Goal: Check status

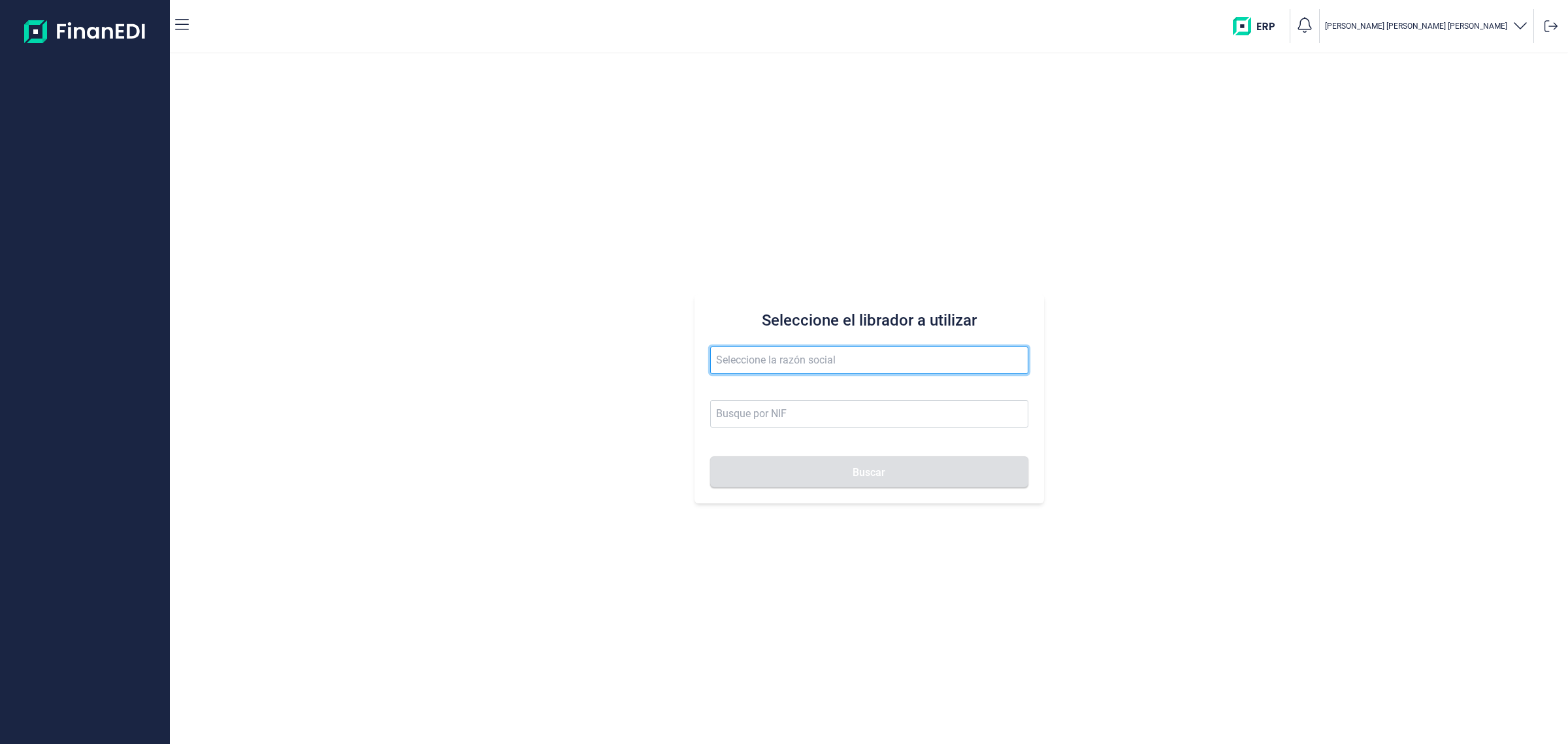
click at [771, 358] on input "text" at bounding box center [869, 361] width 318 height 28
type input "[PERSON_NAME]"
type input "16555494W"
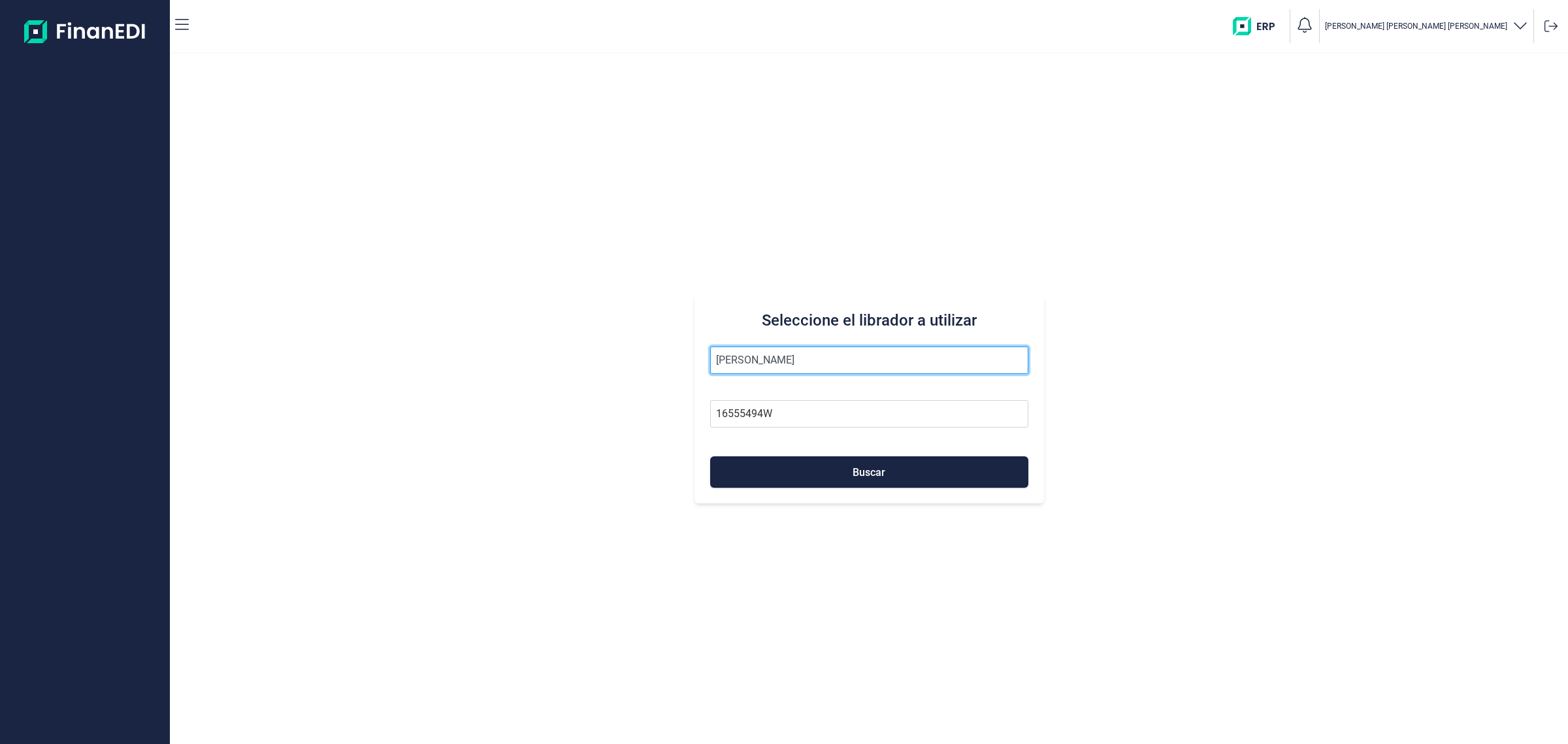
type input "[PERSON_NAME]"
click at [710, 457] on button "Buscar" at bounding box center [869, 472] width 318 height 31
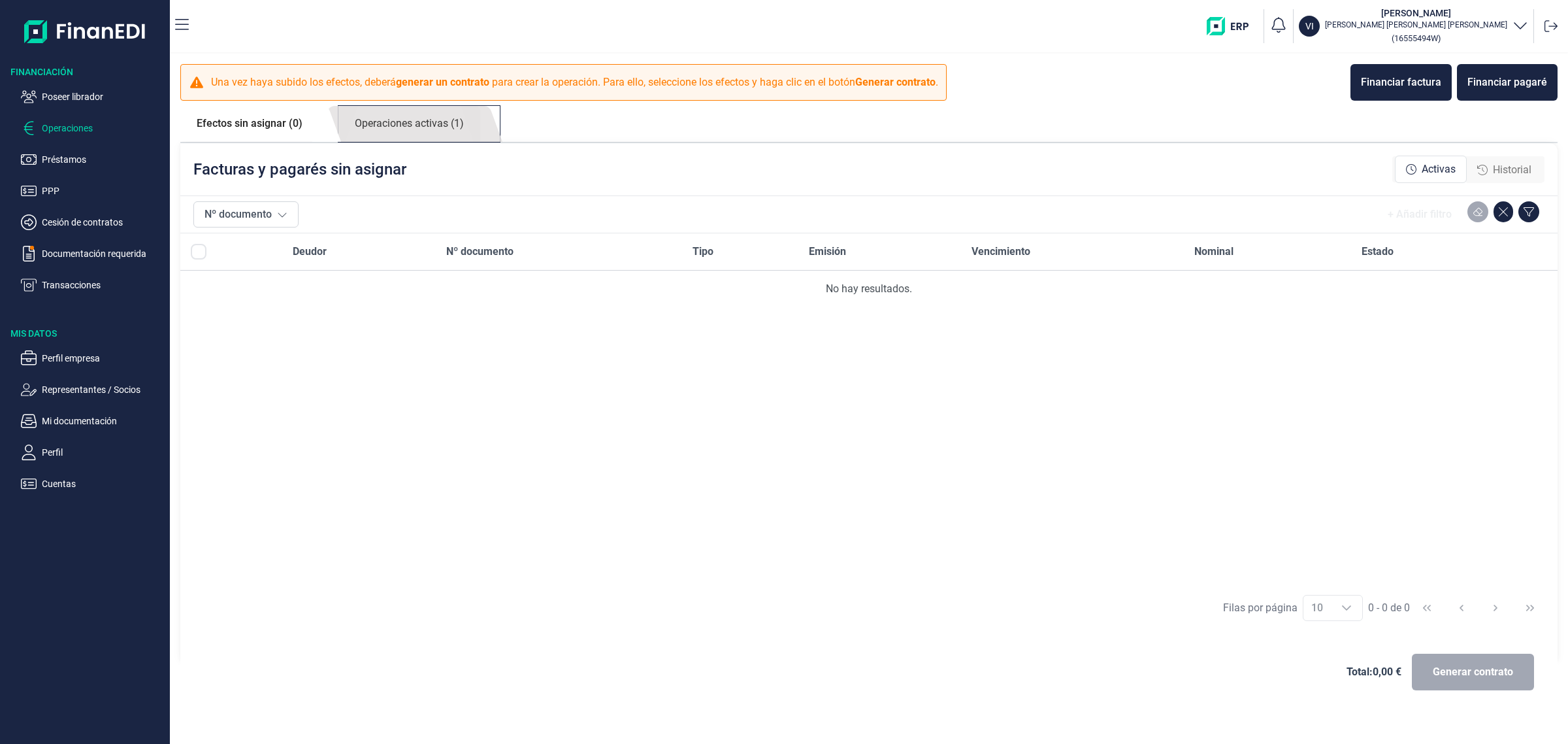
click at [481, 129] on link "Operaciones activas (1)" at bounding box center [409, 124] width 142 height 36
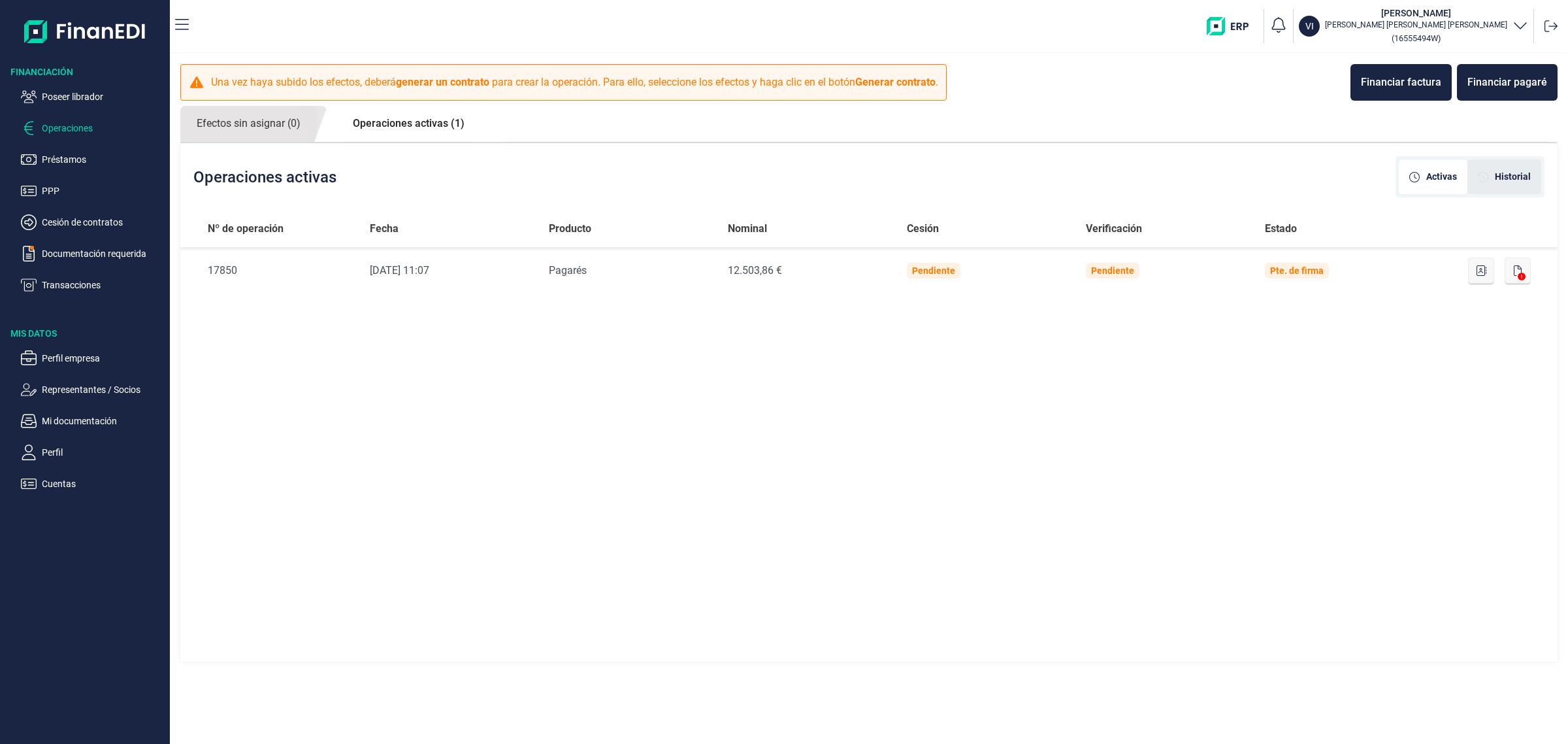
click at [1521, 173] on span "Historial" at bounding box center [1512, 177] width 36 height 14
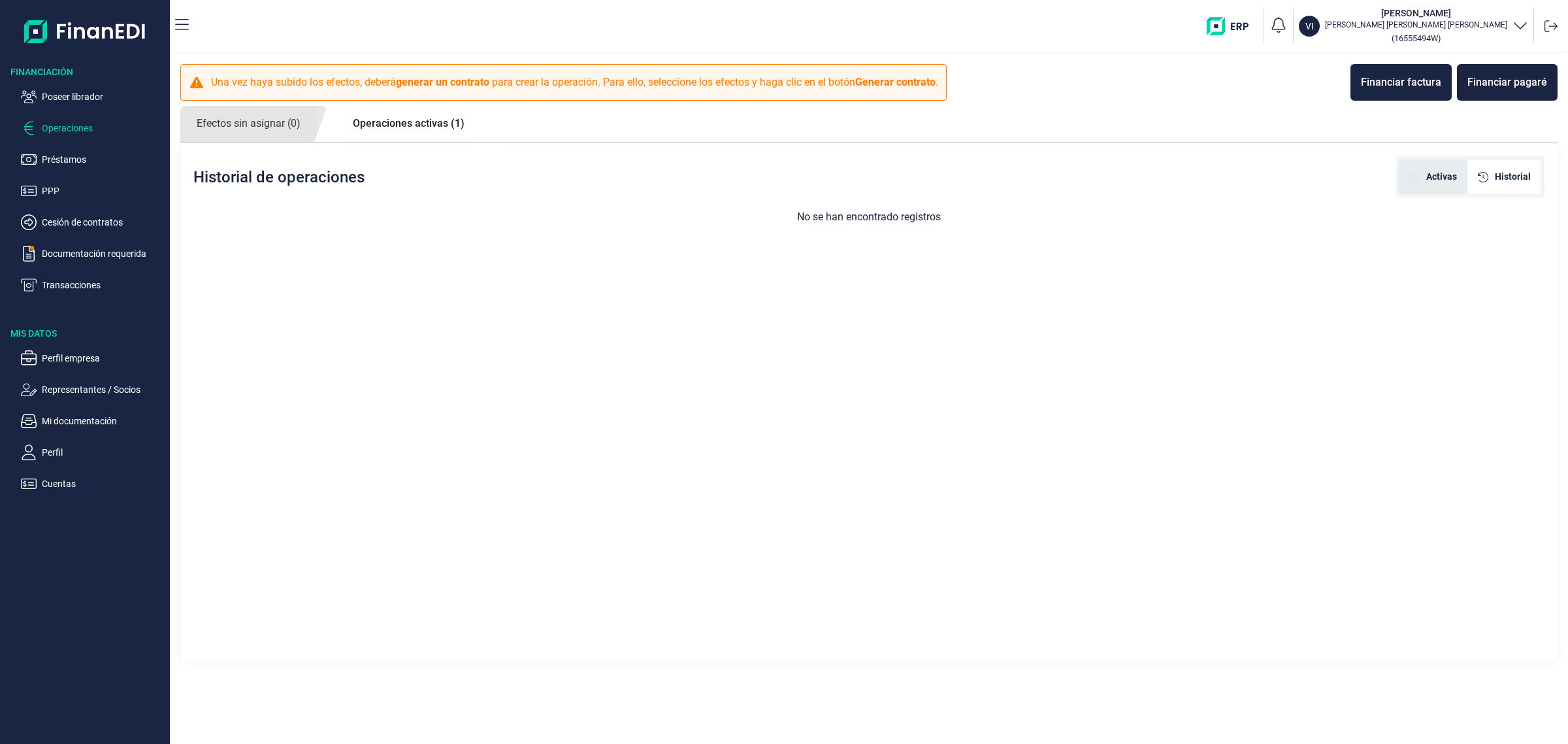
click at [1426, 179] on div "Activas" at bounding box center [1433, 177] width 48 height 14
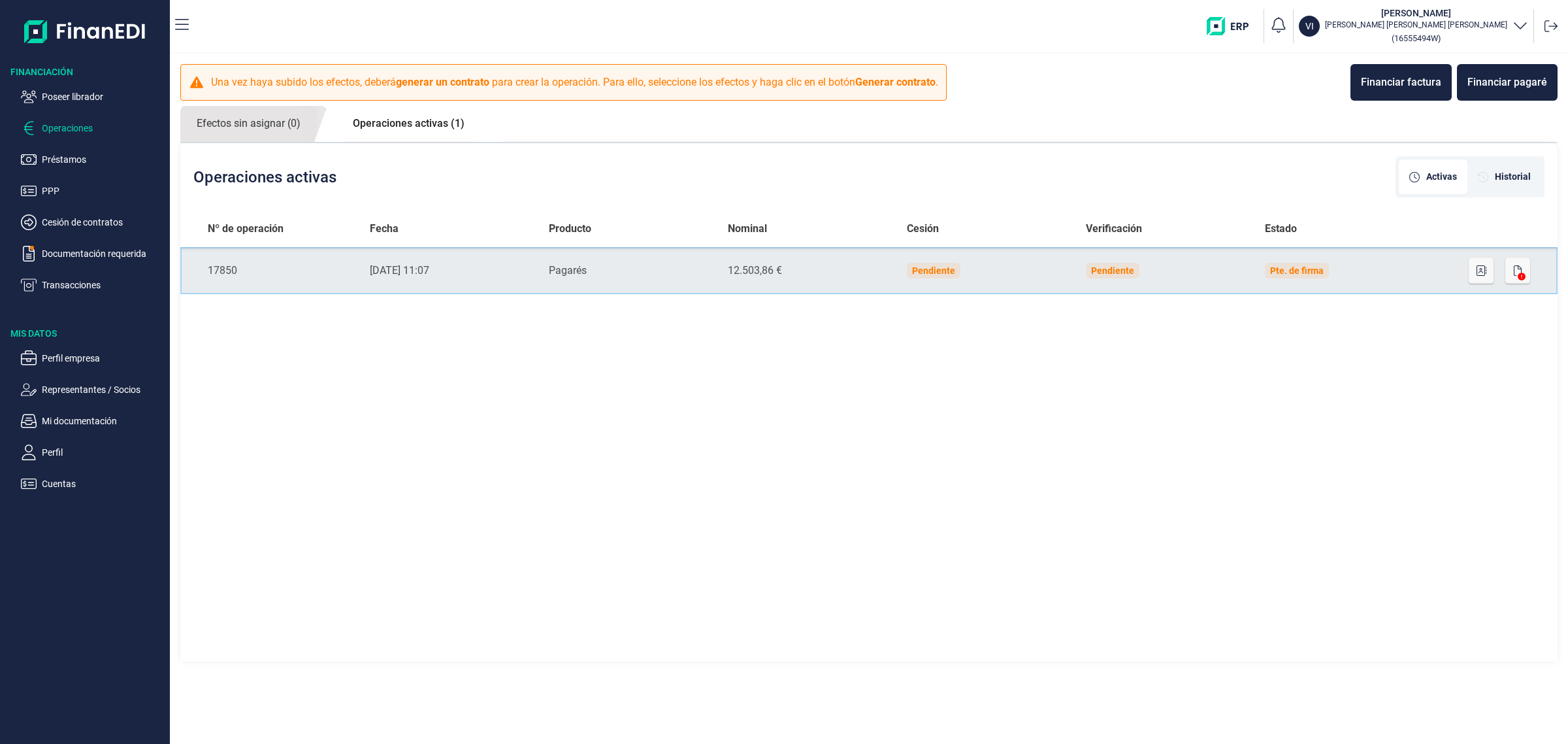
click at [803, 268] on div "12.503,86 €" at bounding box center [807, 271] width 158 height 16
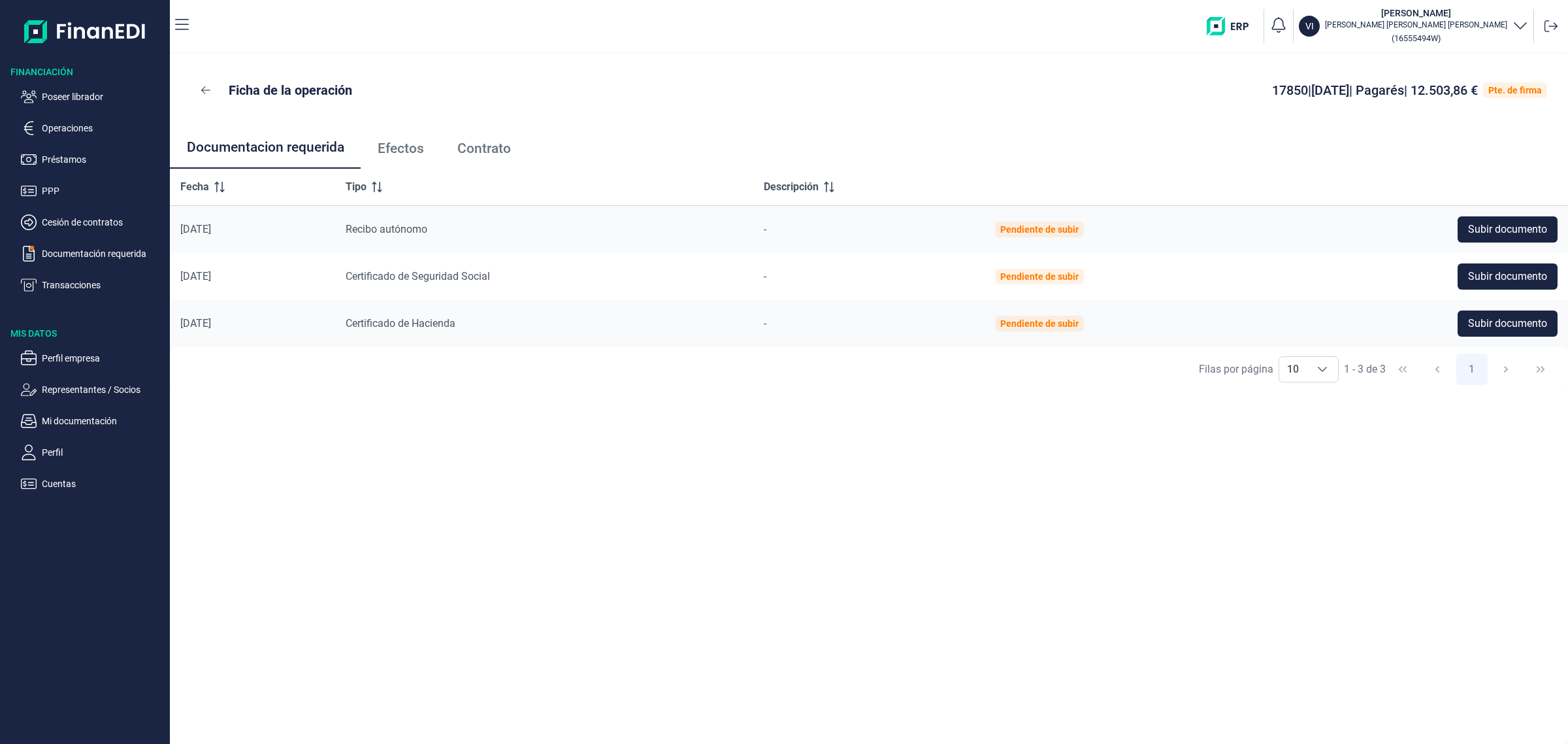
click at [400, 135] on link "Efectos" at bounding box center [400, 149] width 80 height 44
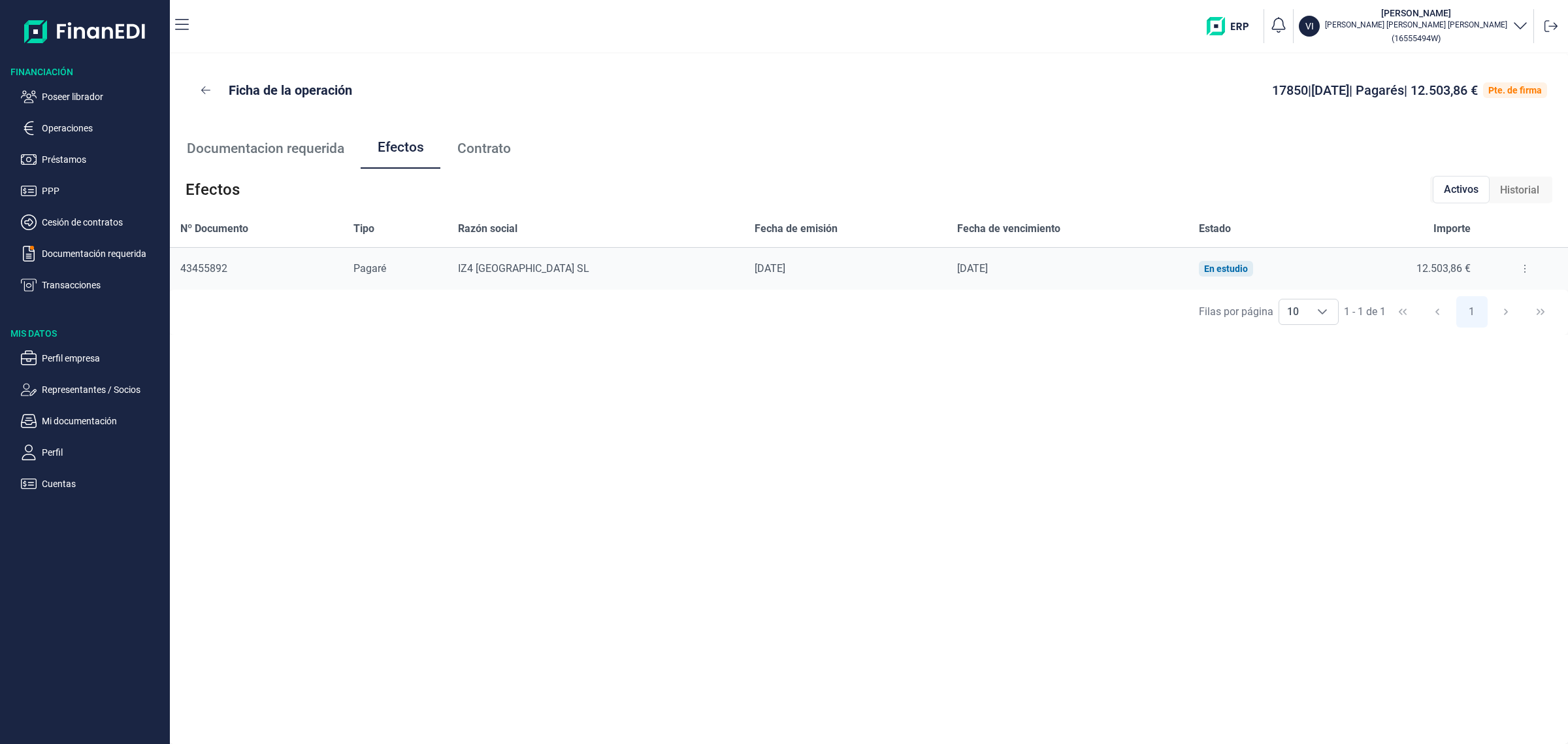
click at [1351, 548] on div "Ficha de la operación 17850 | [DATE] | Pagarés | 12.503,86 € Pte. de firma Docu…" at bounding box center [869, 399] width 1398 height 690
click at [962, 700] on div "Ficha de la operación 17850 | [DATE] | Pagarés | 12.503,86 € Pte. de firma Docu…" at bounding box center [869, 399] width 1398 height 690
